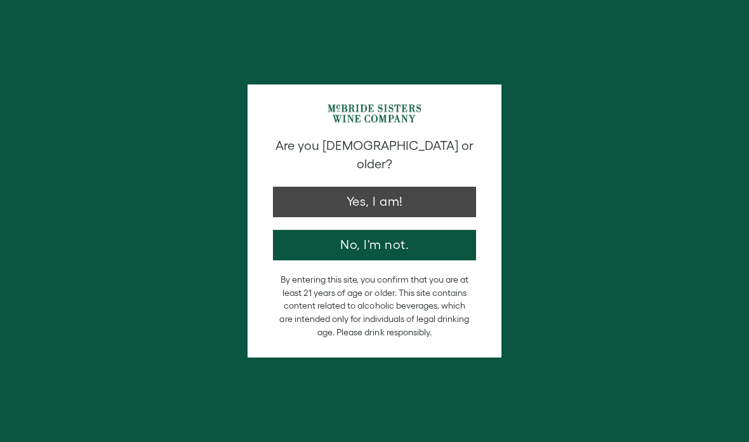
click at [315, 200] on button "Yes, I am!" at bounding box center [374, 202] width 203 height 30
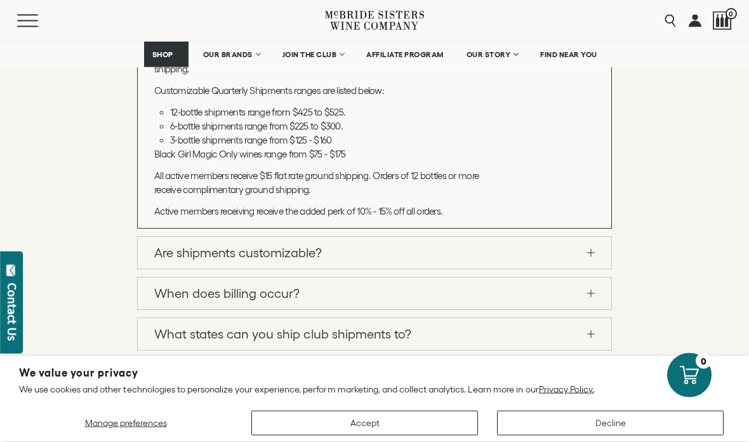
scroll to position [1494, 0]
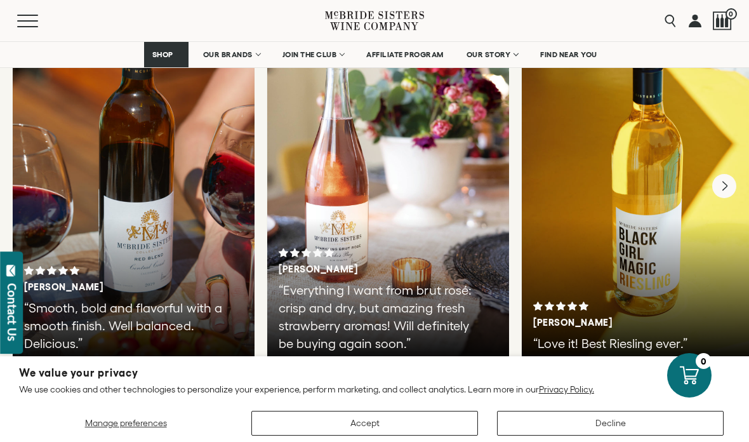
scroll to position [2248, 0]
click at [259, 57] on link "OUR BRANDS" at bounding box center [231, 54] width 73 height 25
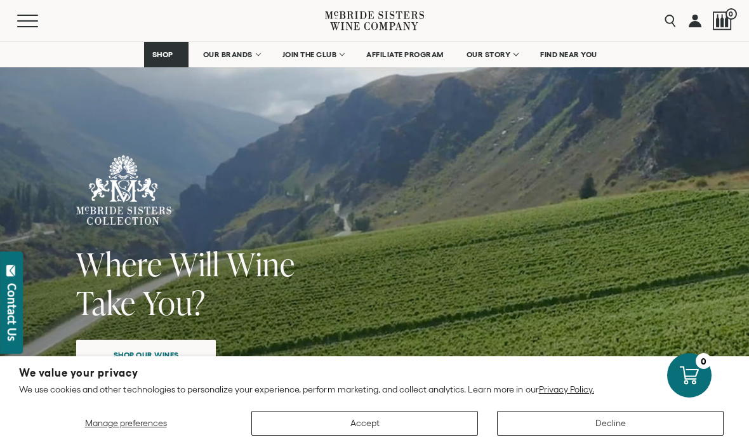
scroll to position [98, 0]
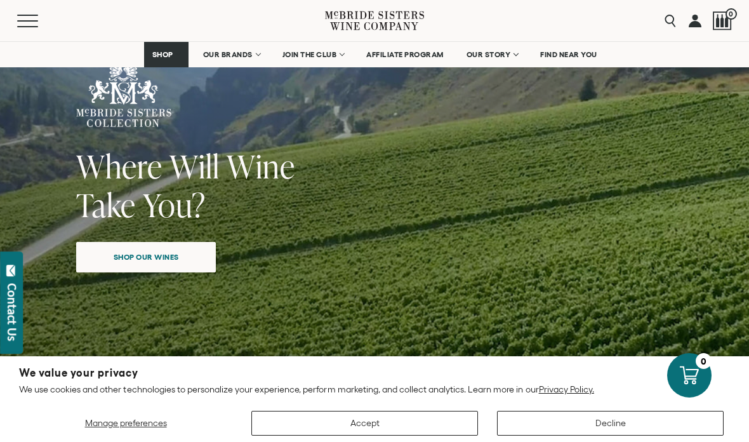
click at [145, 260] on span "Shop our wines" at bounding box center [146, 256] width 110 height 25
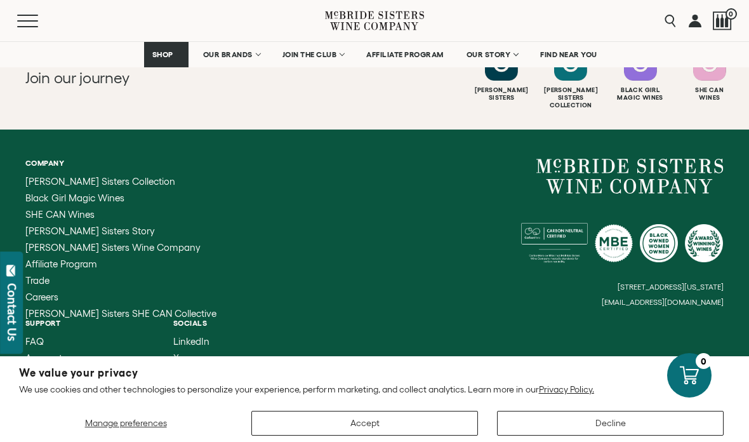
scroll to position [5794, 0]
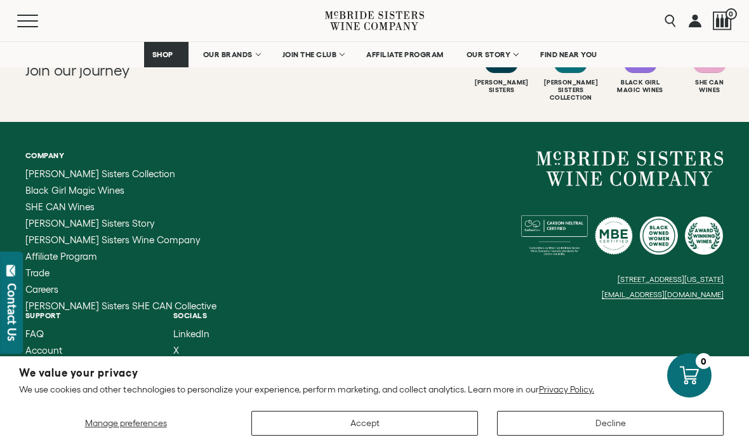
click at [58, 201] on span "SHE CAN Wines" at bounding box center [59, 206] width 69 height 11
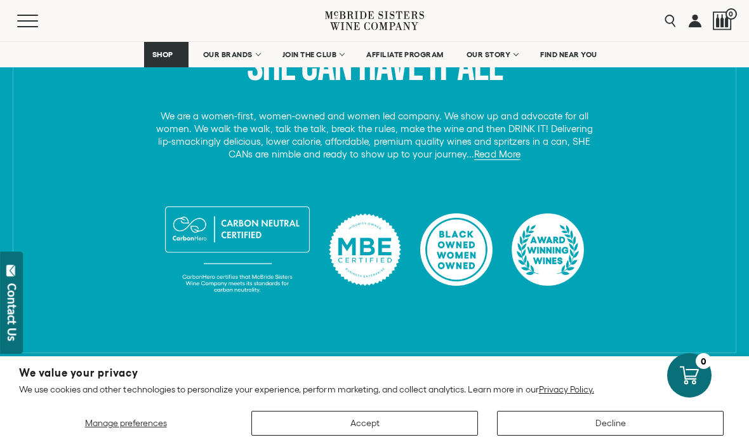
scroll to position [572, 0]
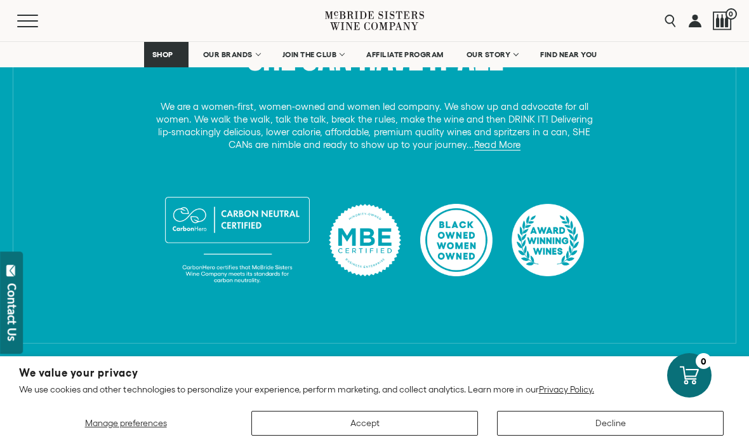
click at [385, 435] on button "Accept" at bounding box center [364, 423] width 227 height 25
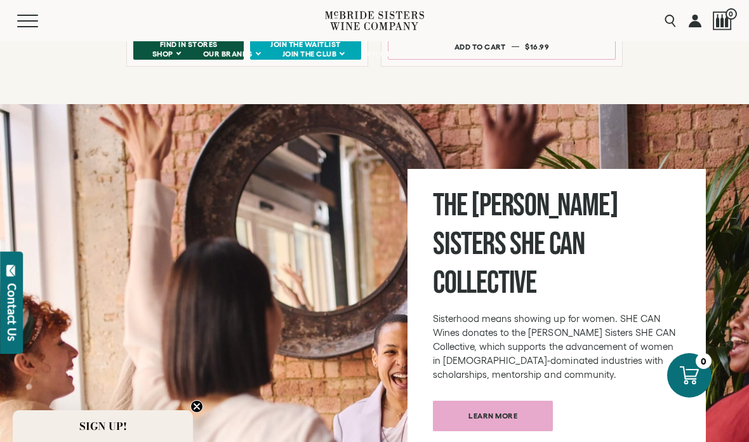
scroll to position [1352, 0]
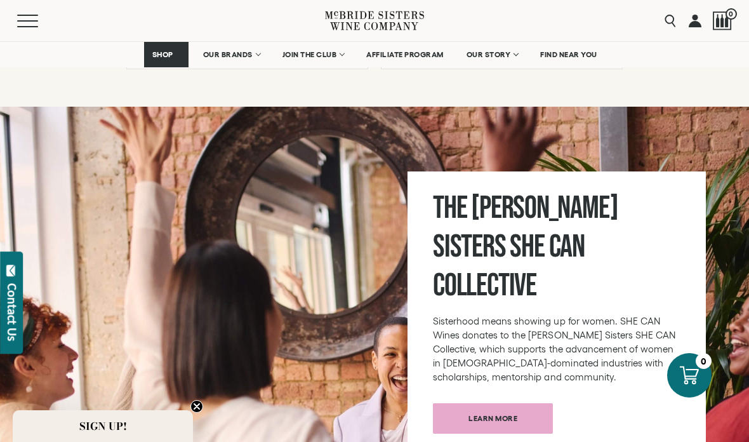
click at [529, 403] on link "Learn more" at bounding box center [493, 418] width 120 height 30
click at [512, 405] on span "Learn more" at bounding box center [492, 417] width 93 height 25
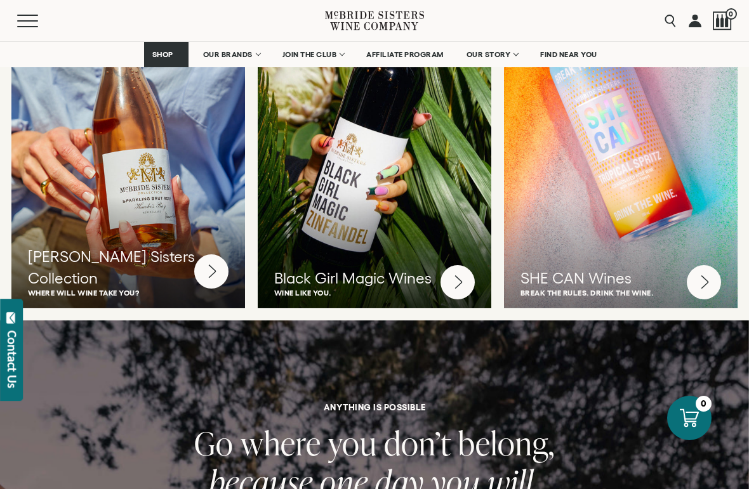
scroll to position [3369, 0]
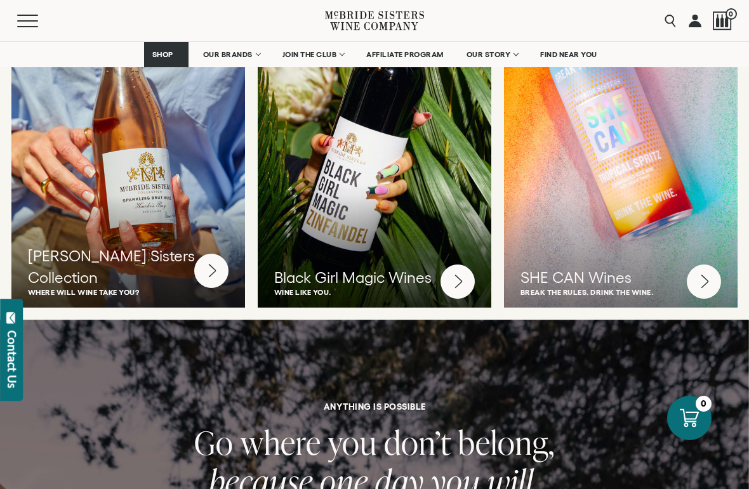
click at [714, 265] on circle at bounding box center [704, 282] width 34 height 34
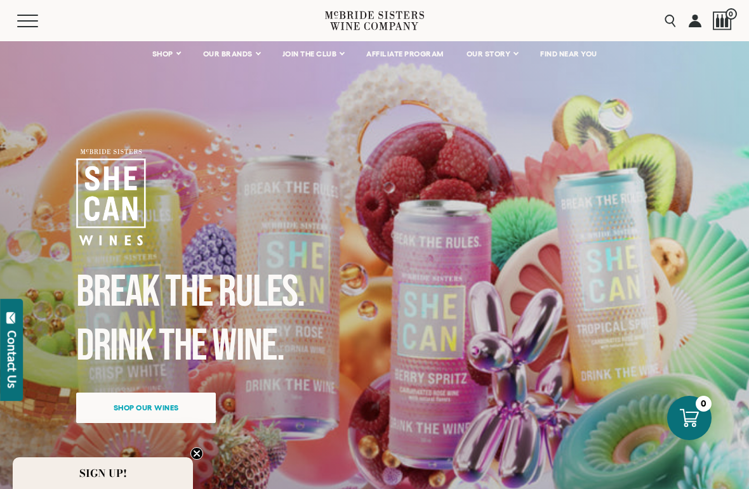
scroll to position [63, 0]
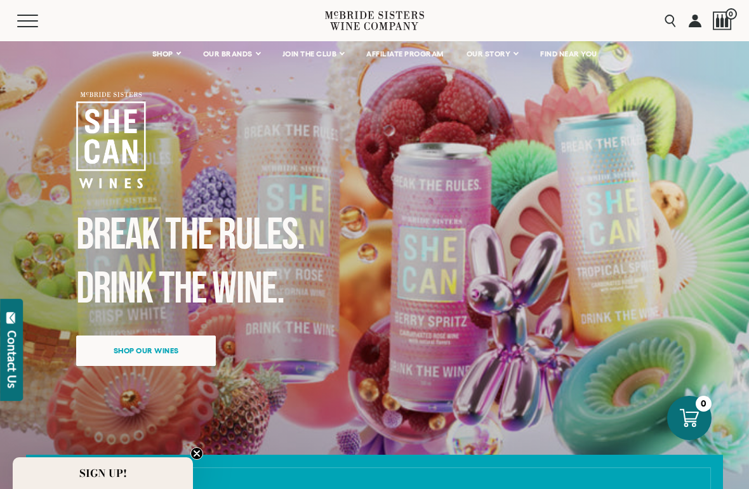
click at [177, 352] on span "Shop our wines" at bounding box center [146, 350] width 110 height 25
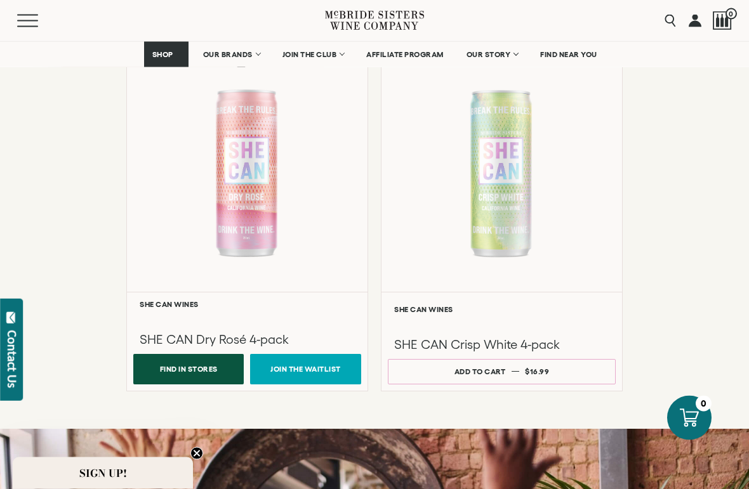
scroll to position [1030, 0]
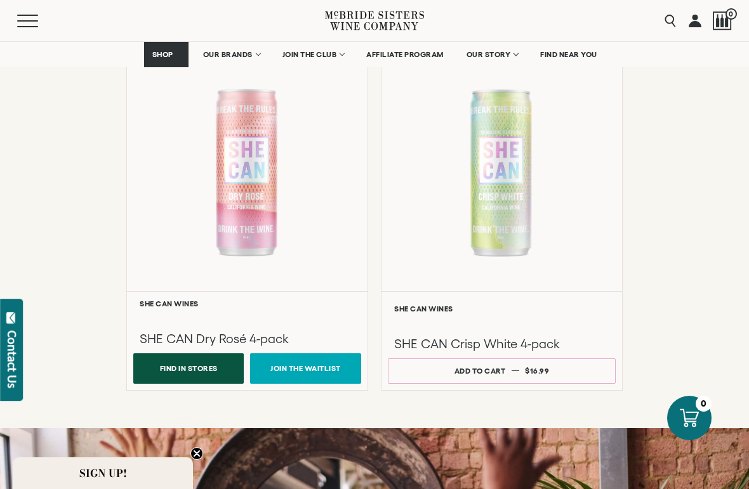
click at [211, 370] on button "Find In Stores" at bounding box center [188, 368] width 110 height 30
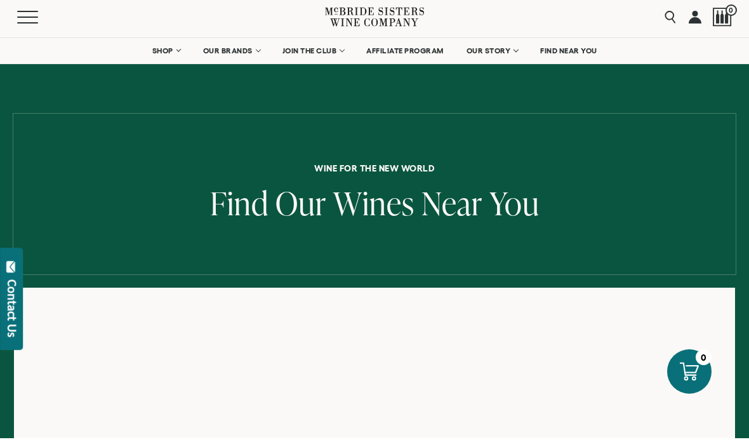
scroll to position [4, 0]
